Goal: Communication & Community: Answer question/provide support

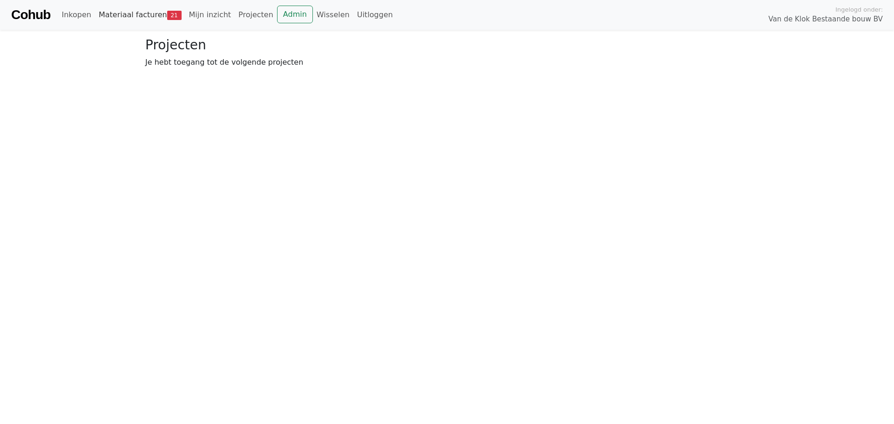
click at [147, 20] on link "Materiaal facturen 21" at bounding box center [140, 15] width 90 height 19
click at [231, 63] on link "Goedkeuren 21" at bounding box center [236, 69] width 75 height 20
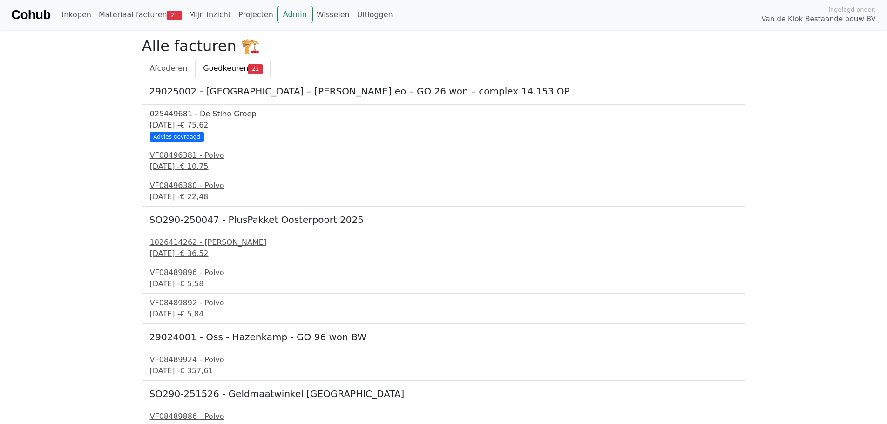
click at [197, 115] on div "025449681 - De Stiho Groep" at bounding box center [444, 113] width 588 height 11
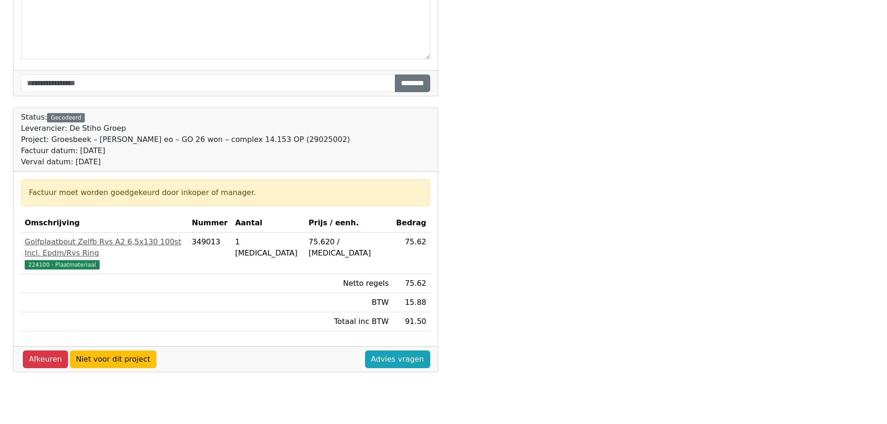
scroll to position [174, 0]
click at [299, 136] on div "Project: Groesbeek – Gerard Douweg eo – GO 26 won – complex 14.153 OP (29025002)" at bounding box center [185, 139] width 329 height 11
copy div "29025002"
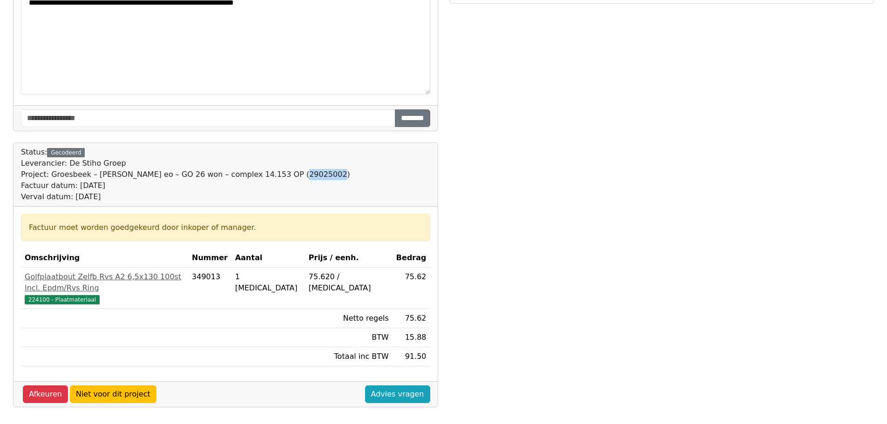
scroll to position [0, 0]
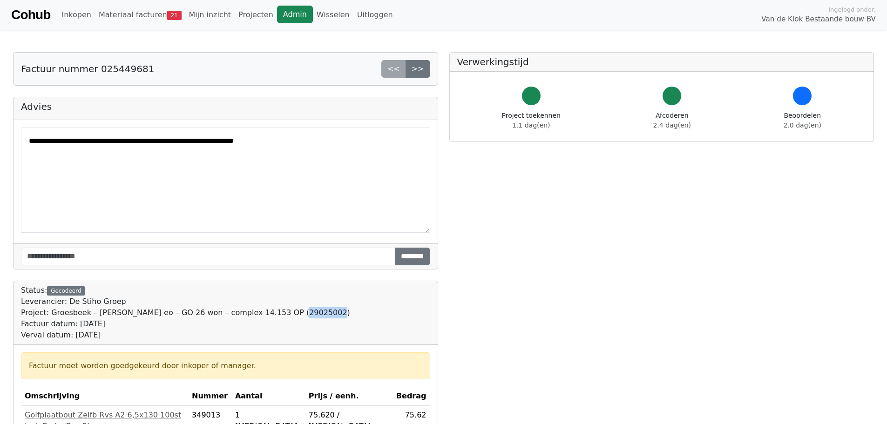
click at [277, 14] on link "Admin" at bounding box center [295, 15] width 36 height 18
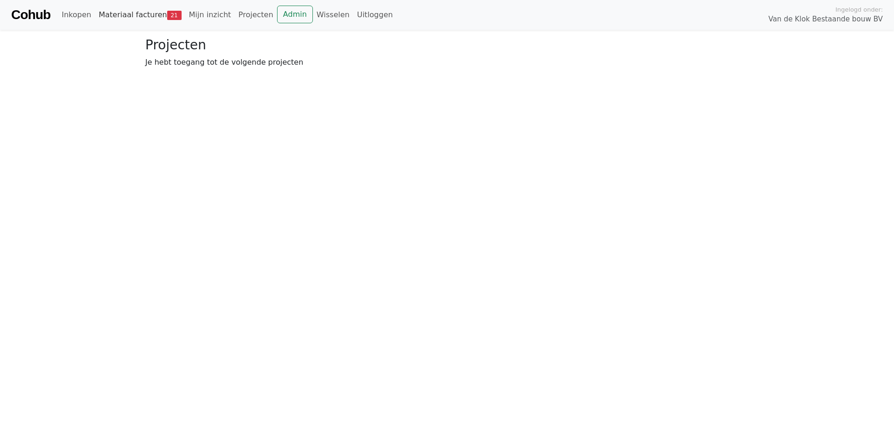
click at [99, 13] on link "Materiaal facturen 21" at bounding box center [140, 15] width 90 height 19
click at [217, 62] on link "Goedkeuren 21" at bounding box center [236, 69] width 75 height 20
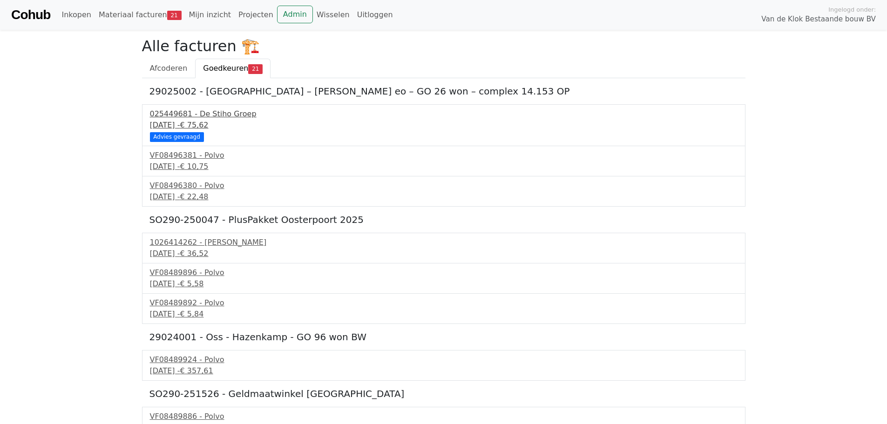
click at [181, 137] on div "Advies gevraagd" at bounding box center [177, 136] width 54 height 9
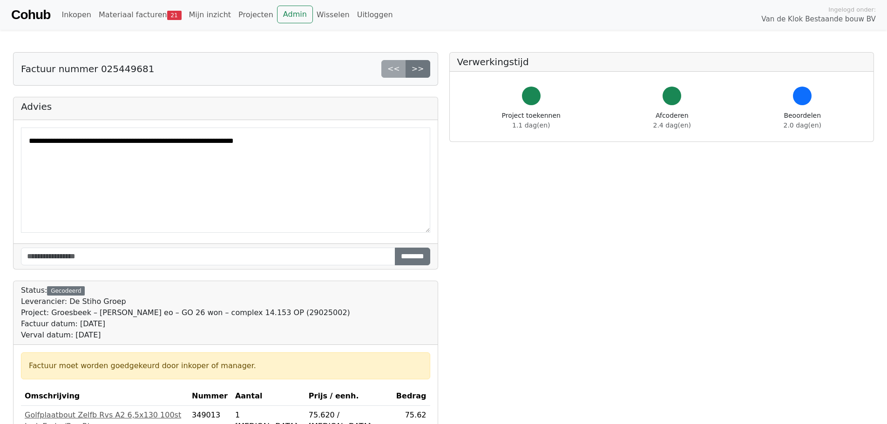
click at [160, 184] on textarea "**********" at bounding box center [225, 180] width 409 height 105
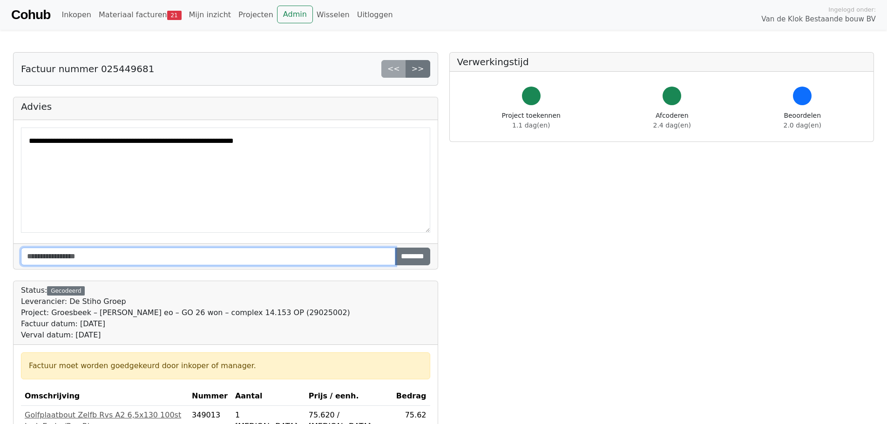
click at [131, 261] on input "text" at bounding box center [208, 257] width 374 height 18
click at [149, 256] on input "text" at bounding box center [208, 257] width 374 height 18
type input "*"
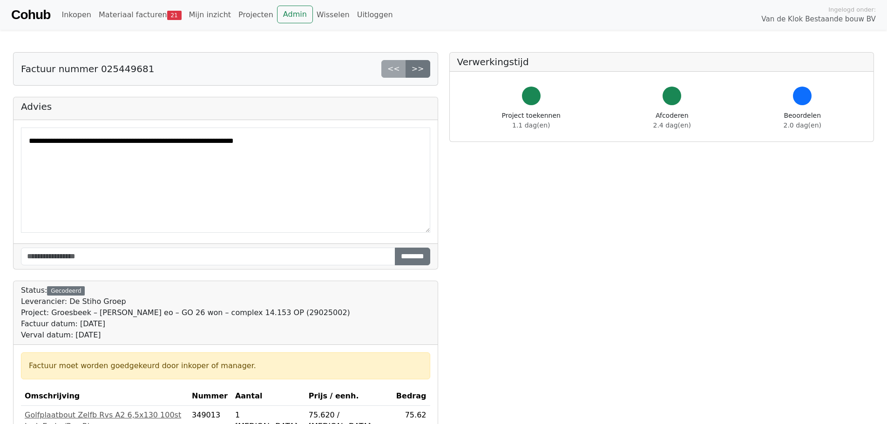
click at [274, 320] on div "Factuur datum: 12 september 2025" at bounding box center [185, 323] width 329 height 11
click at [278, 308] on div "Project: Groesbeek – Gerard Douweg eo – GO 26 won – complex 14.153 OP (29025002)" at bounding box center [185, 312] width 329 height 11
copy div "29025002"
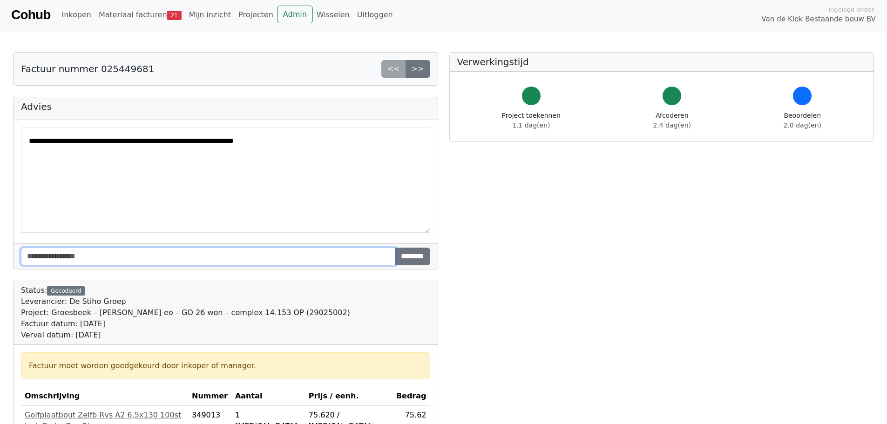
click at [269, 253] on input "text" at bounding box center [208, 257] width 374 height 18
click at [288, 260] on input "**********" at bounding box center [208, 257] width 374 height 18
click at [153, 257] on input "**********" at bounding box center [208, 257] width 374 height 18
click at [217, 251] on input "**********" at bounding box center [208, 257] width 374 height 18
type input "**********"
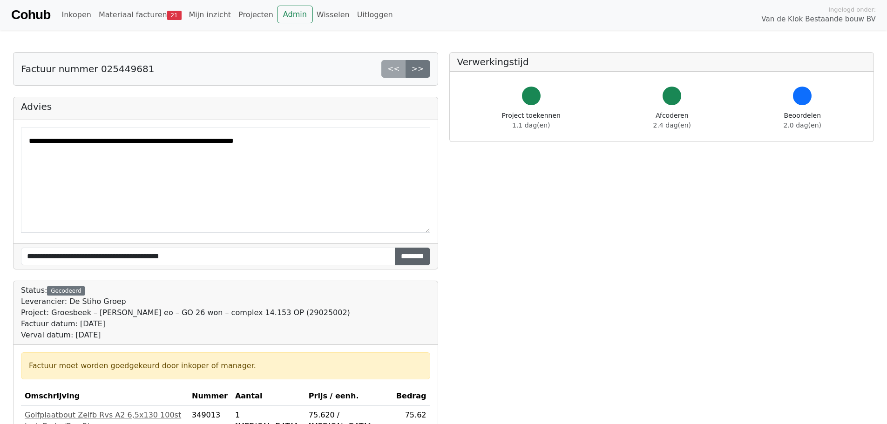
click at [410, 252] on input "********" at bounding box center [412, 257] width 35 height 18
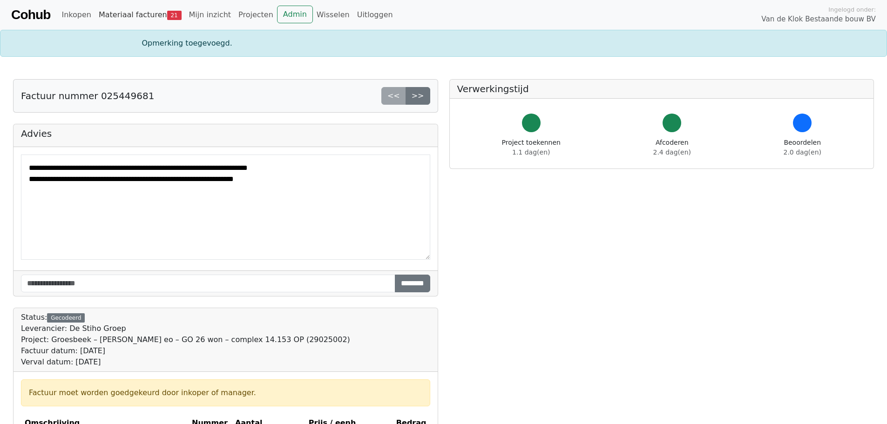
click at [150, 11] on link "Materiaal facturen 21" at bounding box center [140, 15] width 90 height 19
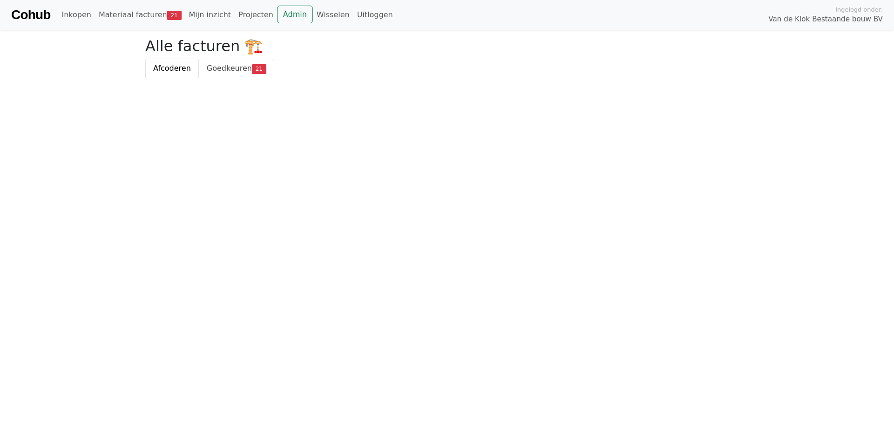
click at [227, 74] on link "Goedkeuren 21" at bounding box center [236, 69] width 75 height 20
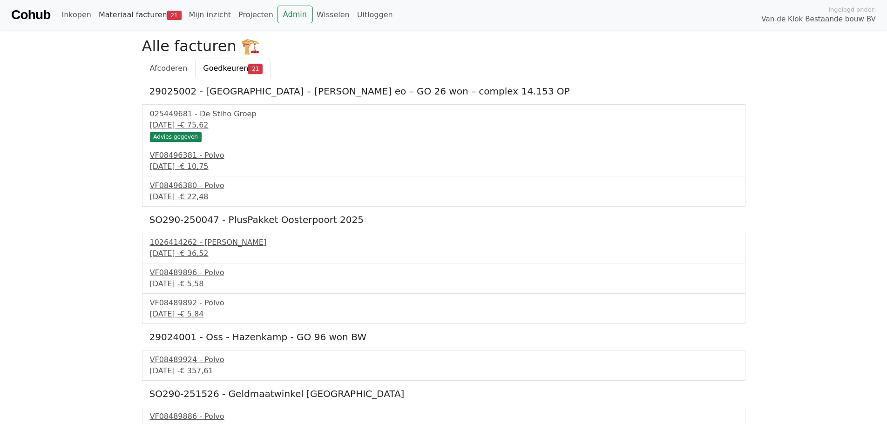
click at [126, 13] on link "Materiaal facturen 21" at bounding box center [140, 15] width 90 height 19
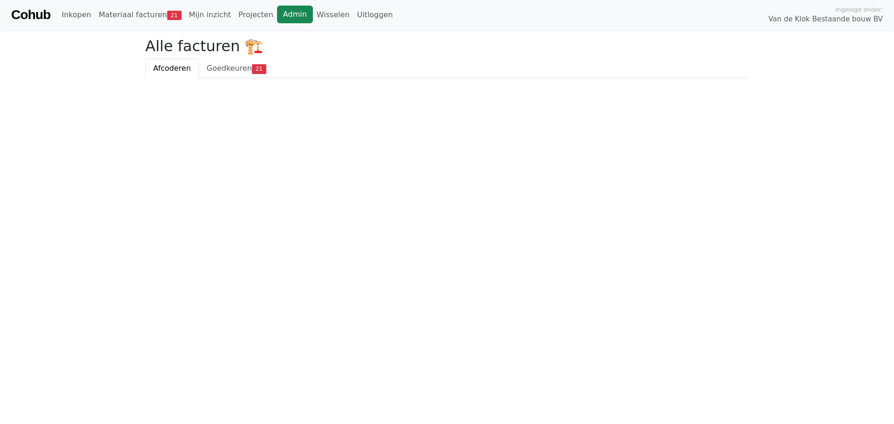
click at [277, 14] on link "Admin" at bounding box center [295, 15] width 36 height 18
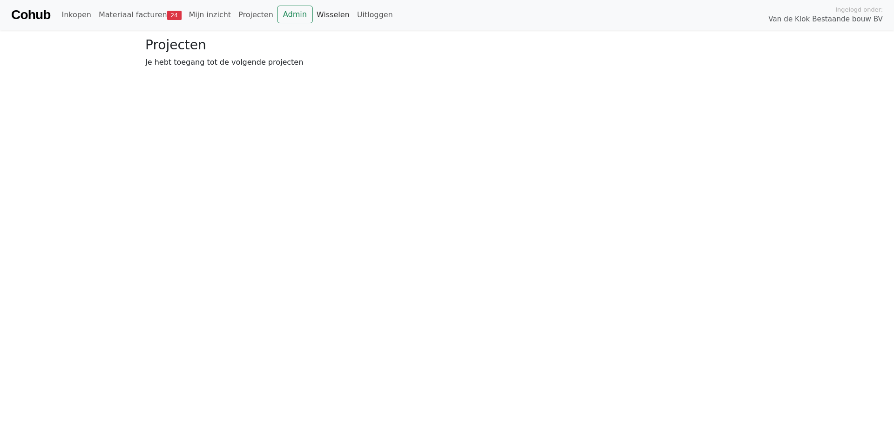
click at [315, 11] on link "Wisselen" at bounding box center [333, 15] width 41 height 19
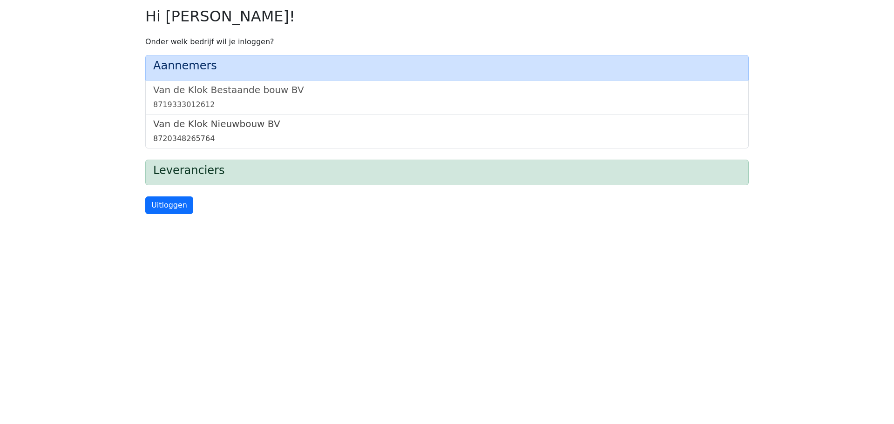
click at [223, 128] on h5 "Van de Klok Nieuwbouw BV" at bounding box center [447, 123] width 588 height 11
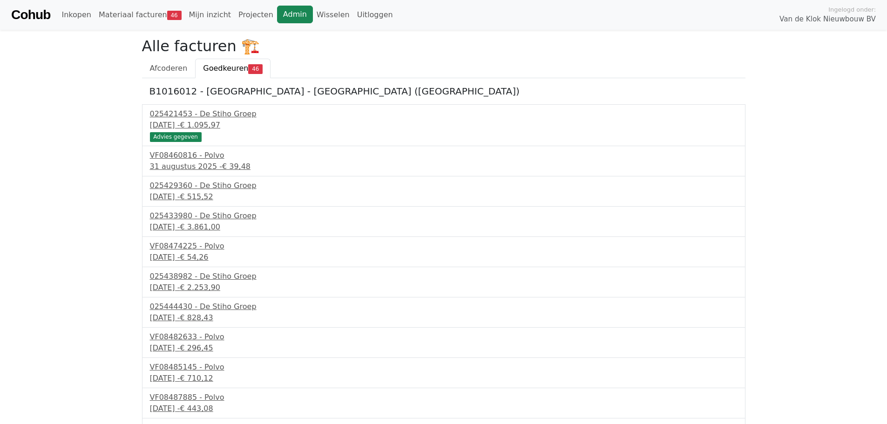
click at [277, 21] on link "Admin" at bounding box center [295, 15] width 36 height 18
